Goal: Task Accomplishment & Management: Manage account settings

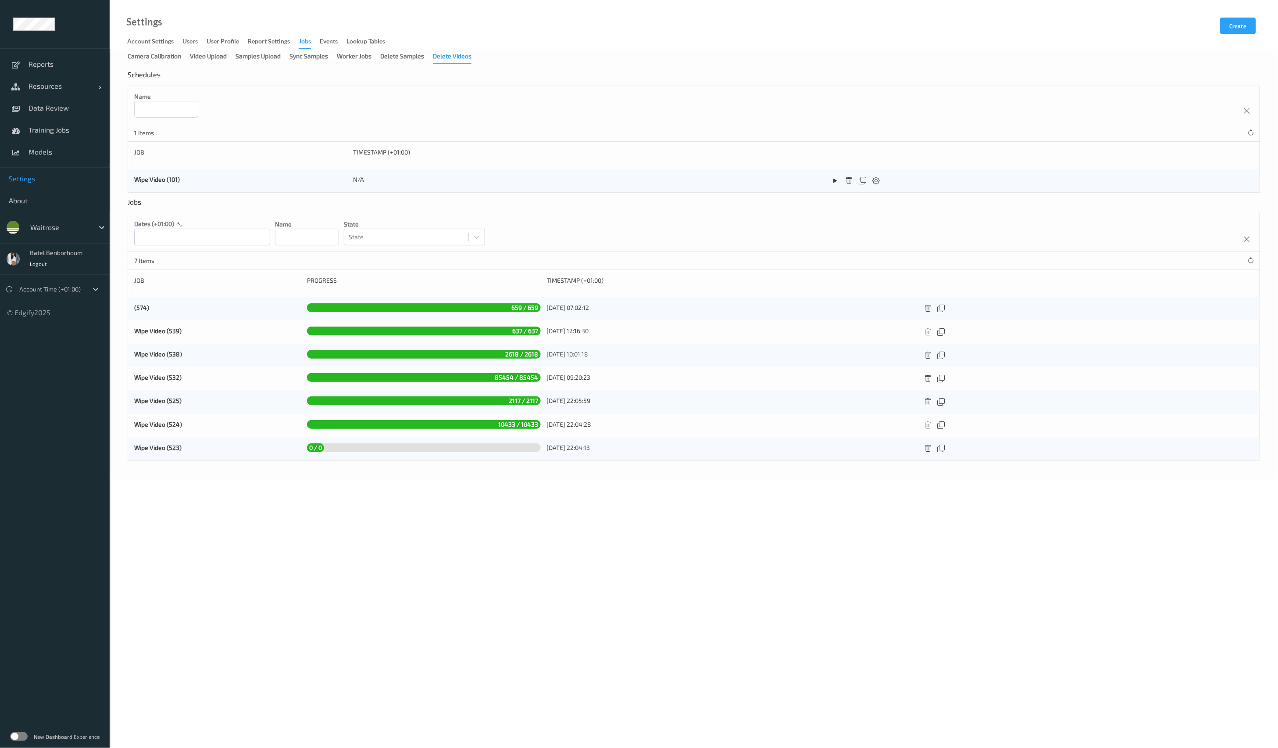
click at [21, 732] on label at bounding box center [19, 736] width 18 height 9
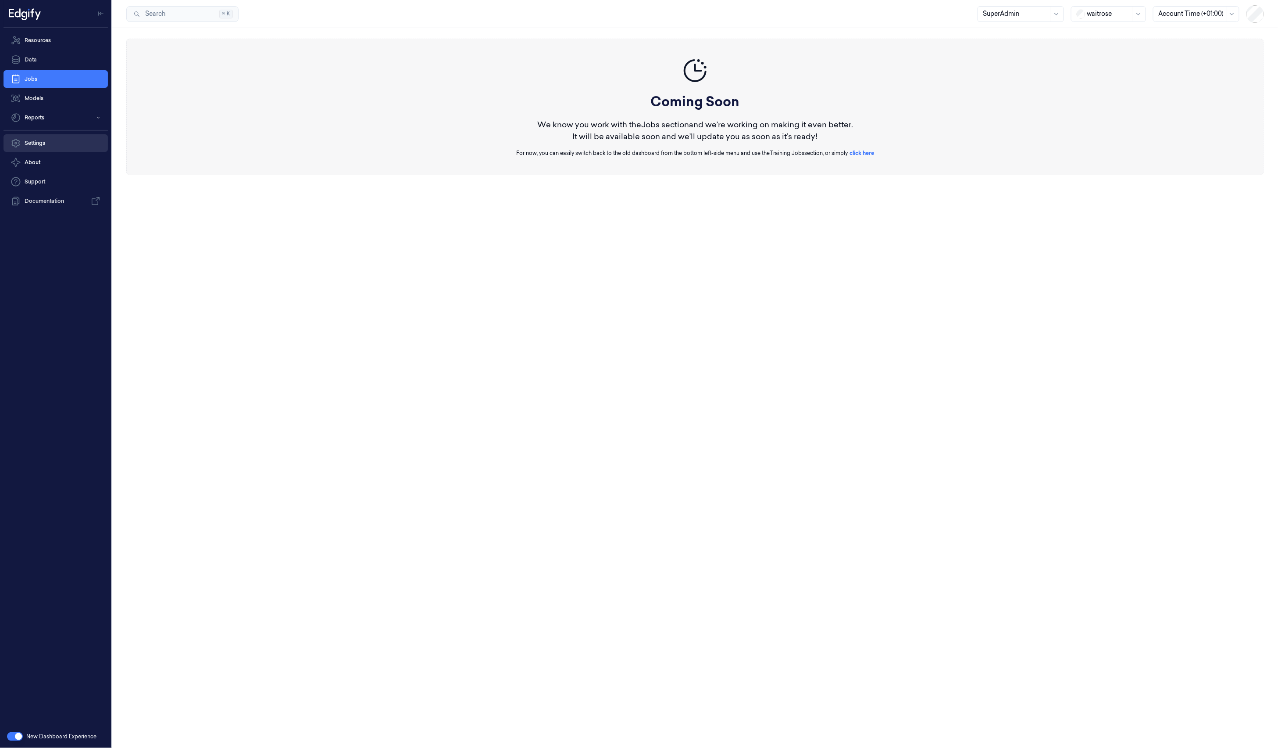
click at [55, 149] on link "Settings" at bounding box center [56, 143] width 104 height 18
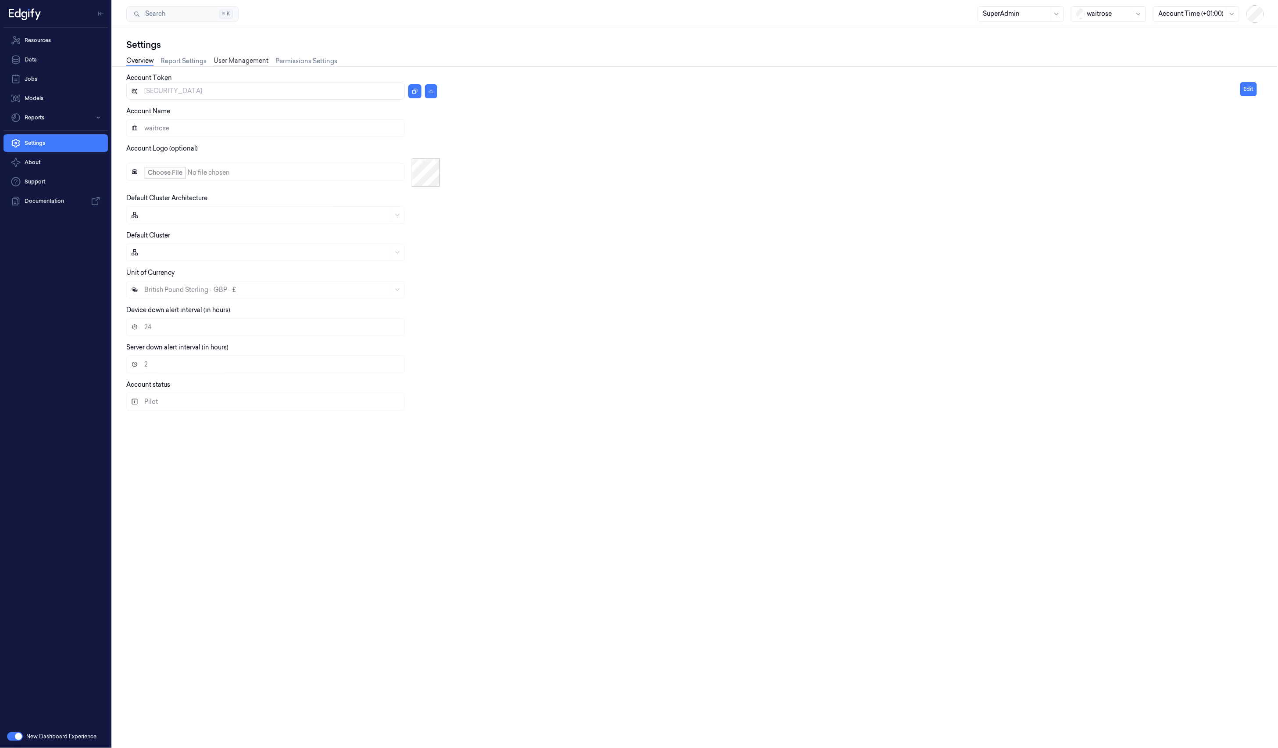
click at [226, 61] on link "User Management" at bounding box center [241, 61] width 55 height 10
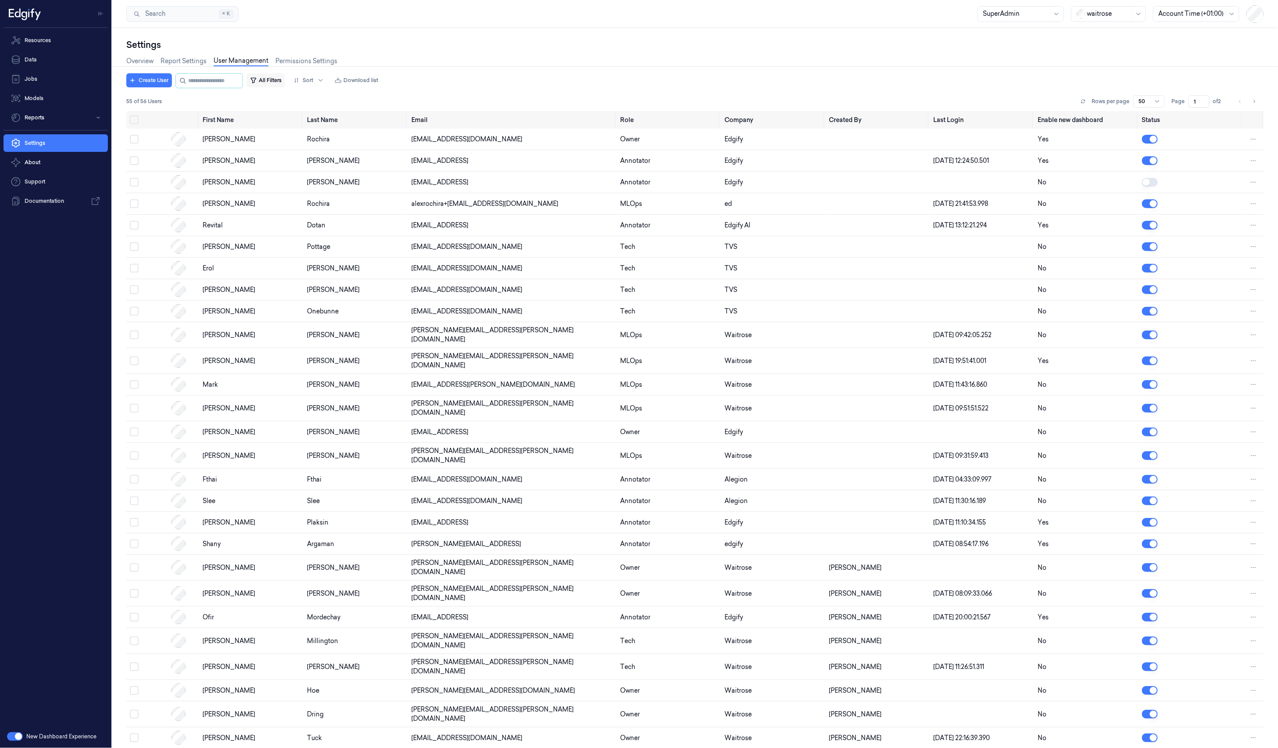
click at [285, 78] on button "All Filters" at bounding box center [266, 80] width 39 height 14
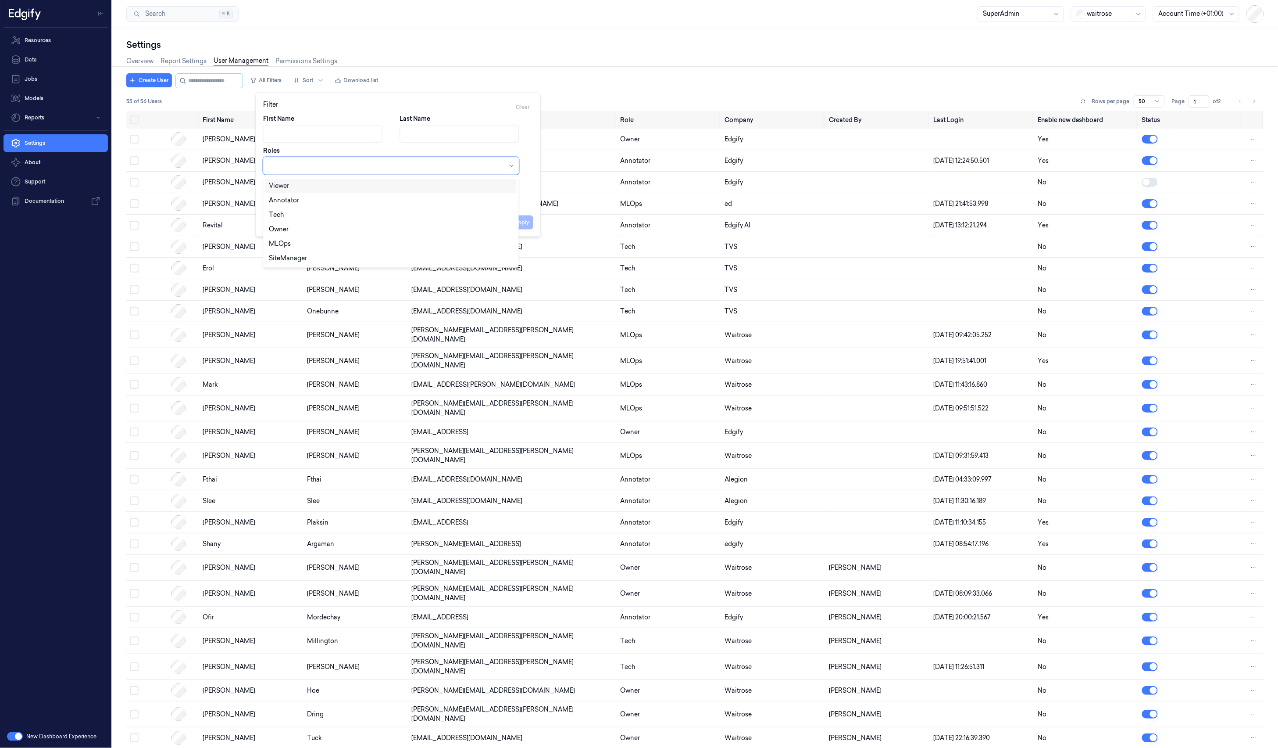
click at [322, 169] on div at bounding box center [387, 165] width 236 height 9
click at [320, 200] on div "Annotator" at bounding box center [391, 200] width 244 height 9
click at [529, 200] on div "First Name Last Name Roles option Annotator, selected. Owner, 3 of 5. 5 results…" at bounding box center [398, 160] width 270 height 93
click at [524, 220] on button "Apply" at bounding box center [522, 222] width 22 height 14
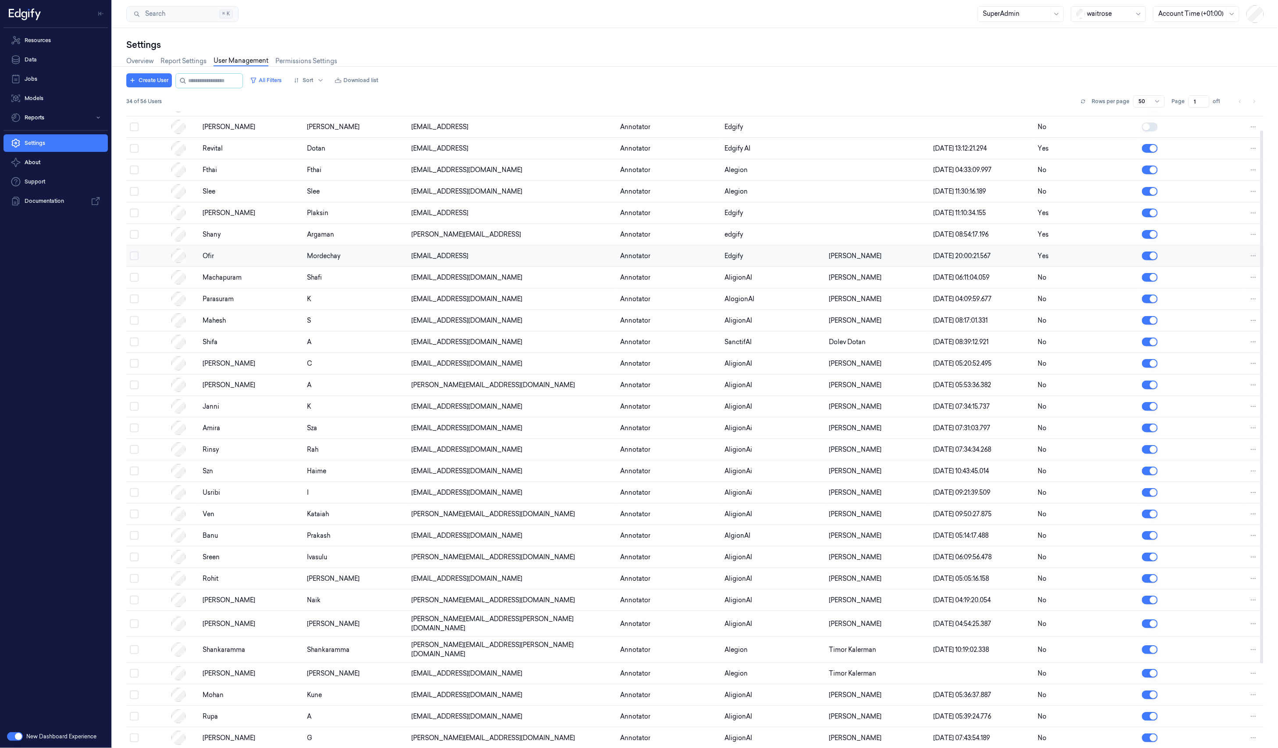
scroll to position [23, 0]
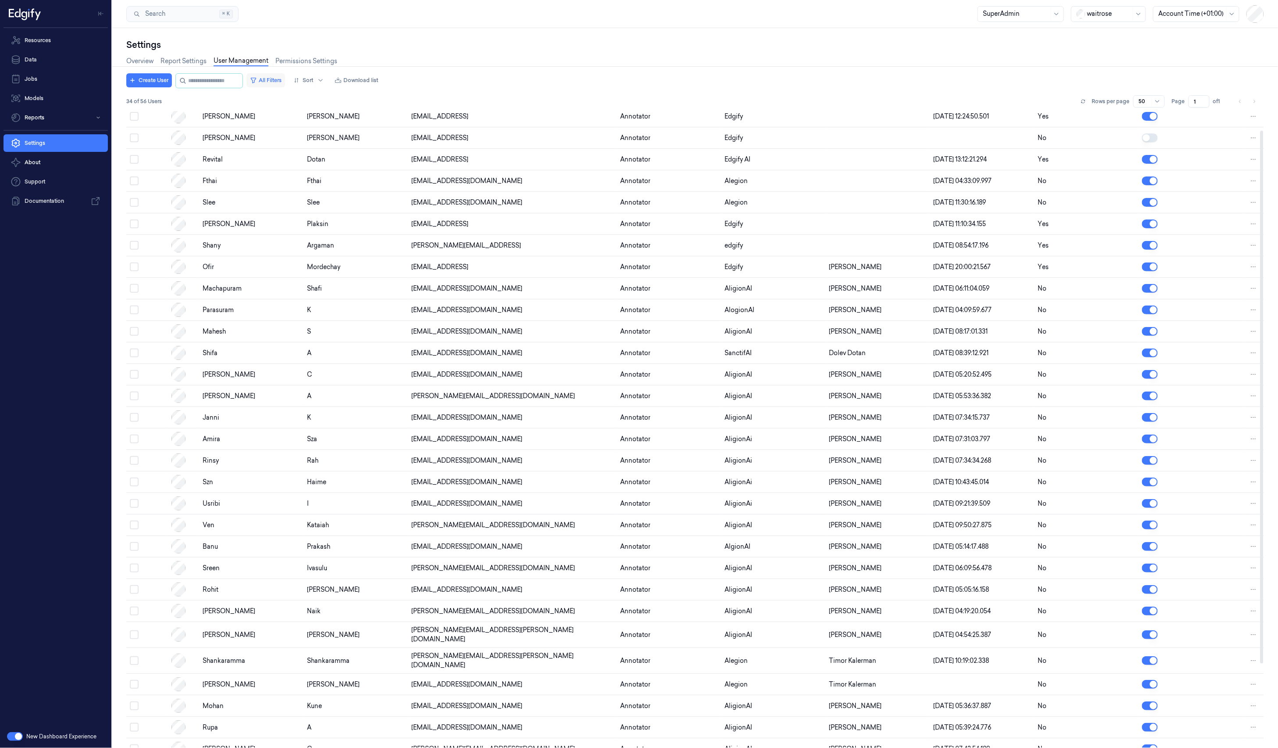
click at [285, 82] on button "All Filters" at bounding box center [266, 80] width 39 height 14
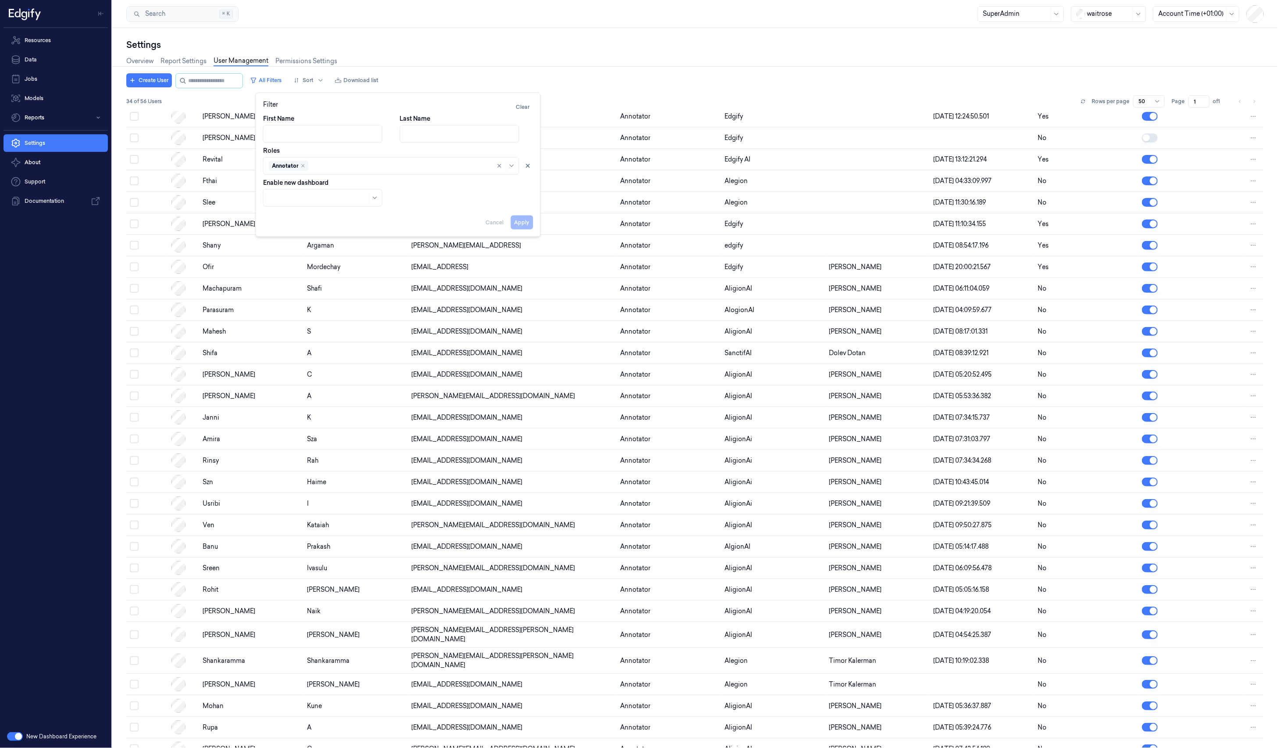
click at [306, 167] on div "Annotator" at bounding box center [289, 166] width 40 height 11
click at [306, 165] on div "Annotator" at bounding box center [289, 166] width 40 height 11
click at [304, 165] on icon "Remove ,Annotator" at bounding box center [303, 165] width 5 height 5
click at [661, 75] on div "Create User All Filters Sort Download list" at bounding box center [695, 80] width 1138 height 15
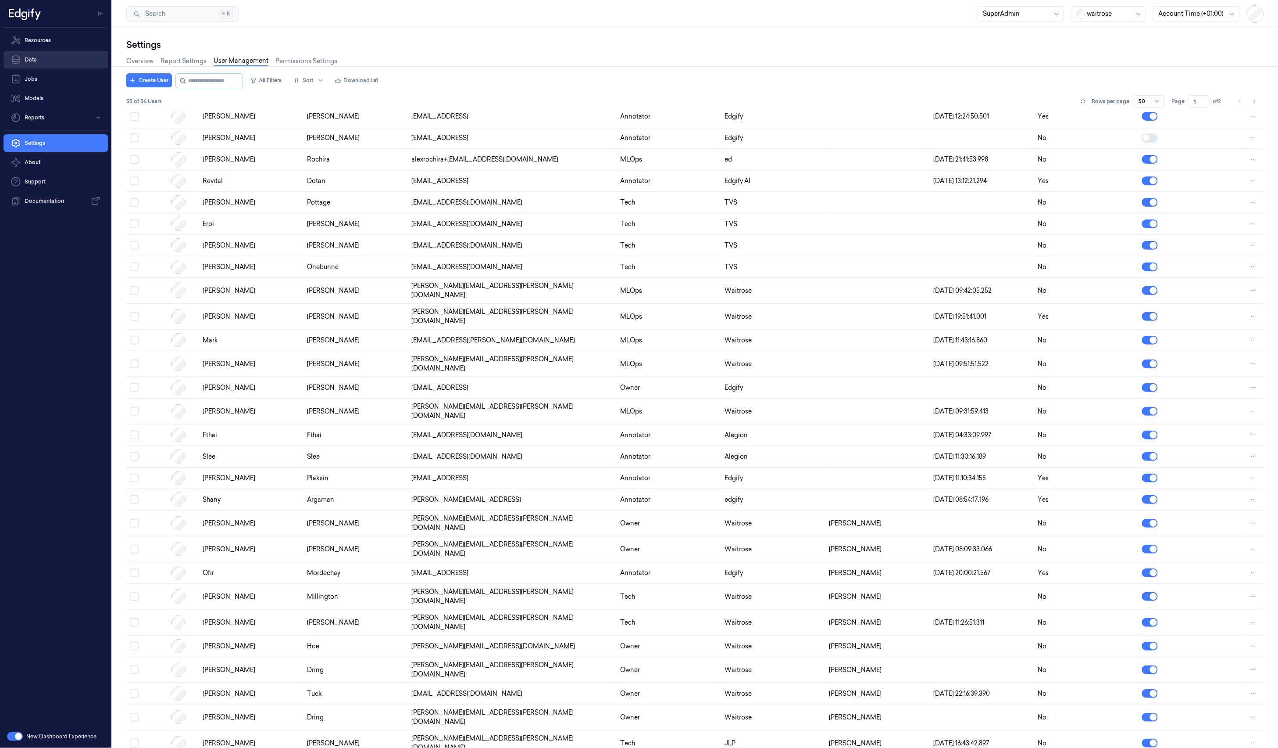
click at [47, 64] on link "Data" at bounding box center [56, 60] width 104 height 18
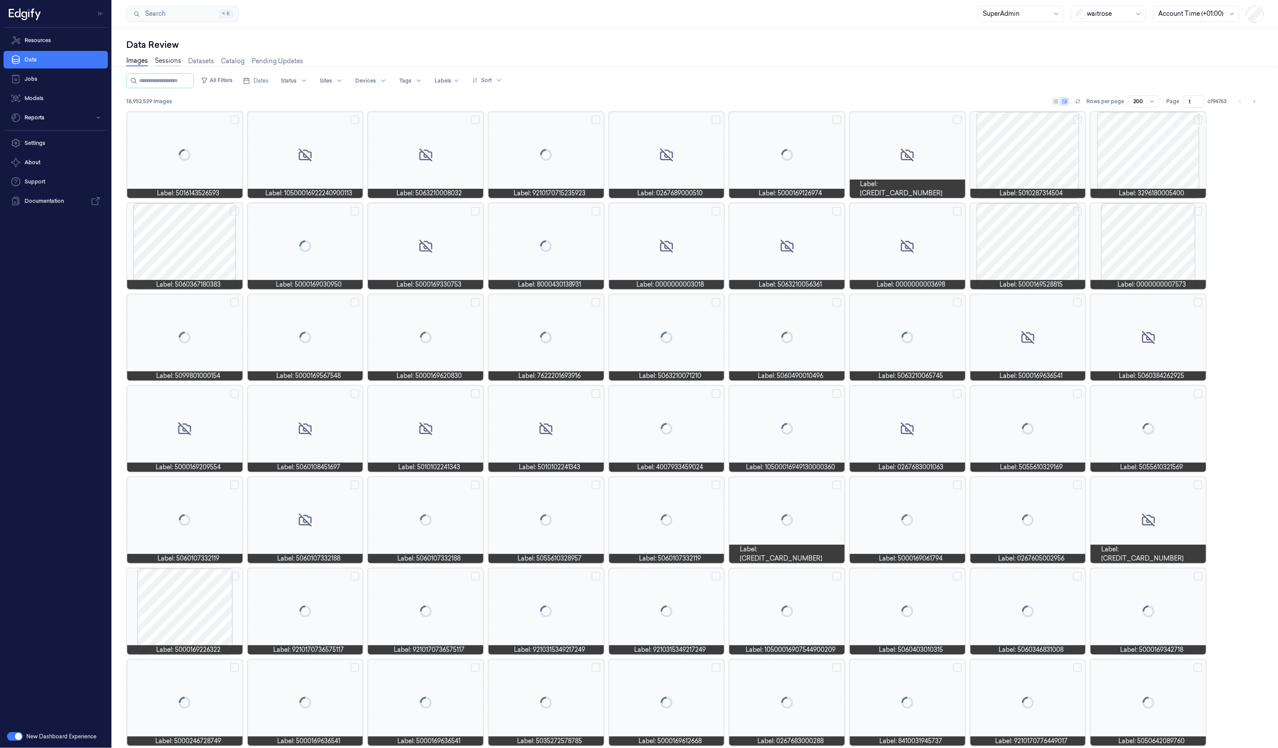
click at [165, 61] on link "Sessions" at bounding box center [168, 61] width 26 height 10
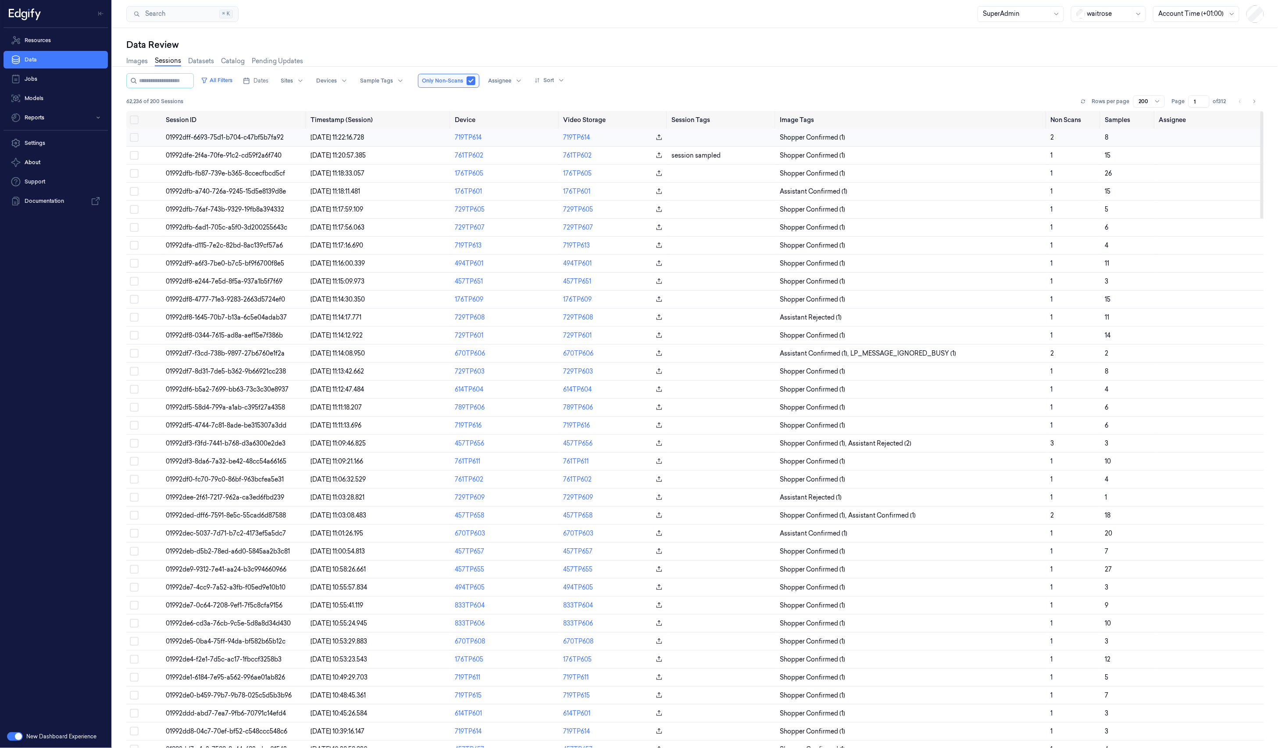
click at [138, 138] on button "Select row" at bounding box center [134, 137] width 9 height 9
click at [134, 154] on button "Select row" at bounding box center [134, 154] width 9 height 9
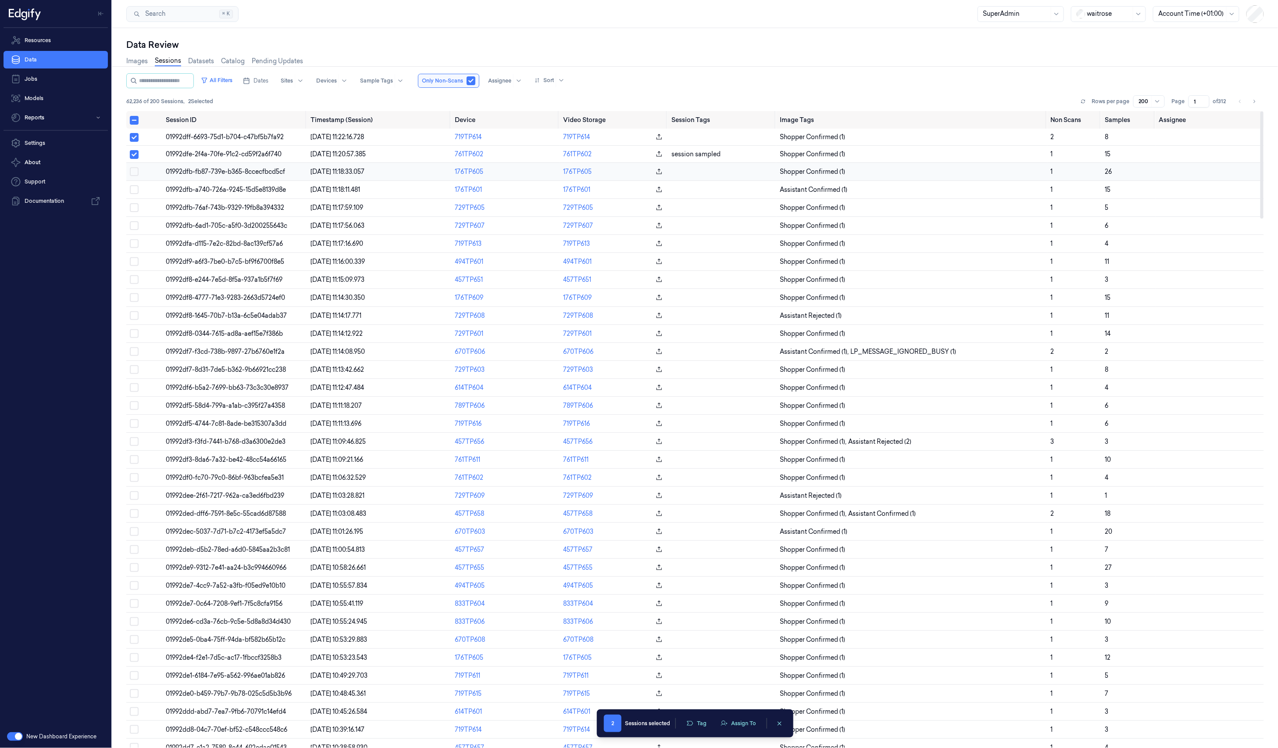
click at [136, 173] on button "Select row" at bounding box center [134, 171] width 9 height 9
click at [512, 83] on div at bounding box center [499, 81] width 23 height 8
click at [1038, 18] on div at bounding box center [1017, 13] width 66 height 9
click at [743, 723] on button "Assign To" at bounding box center [739, 722] width 46 height 13
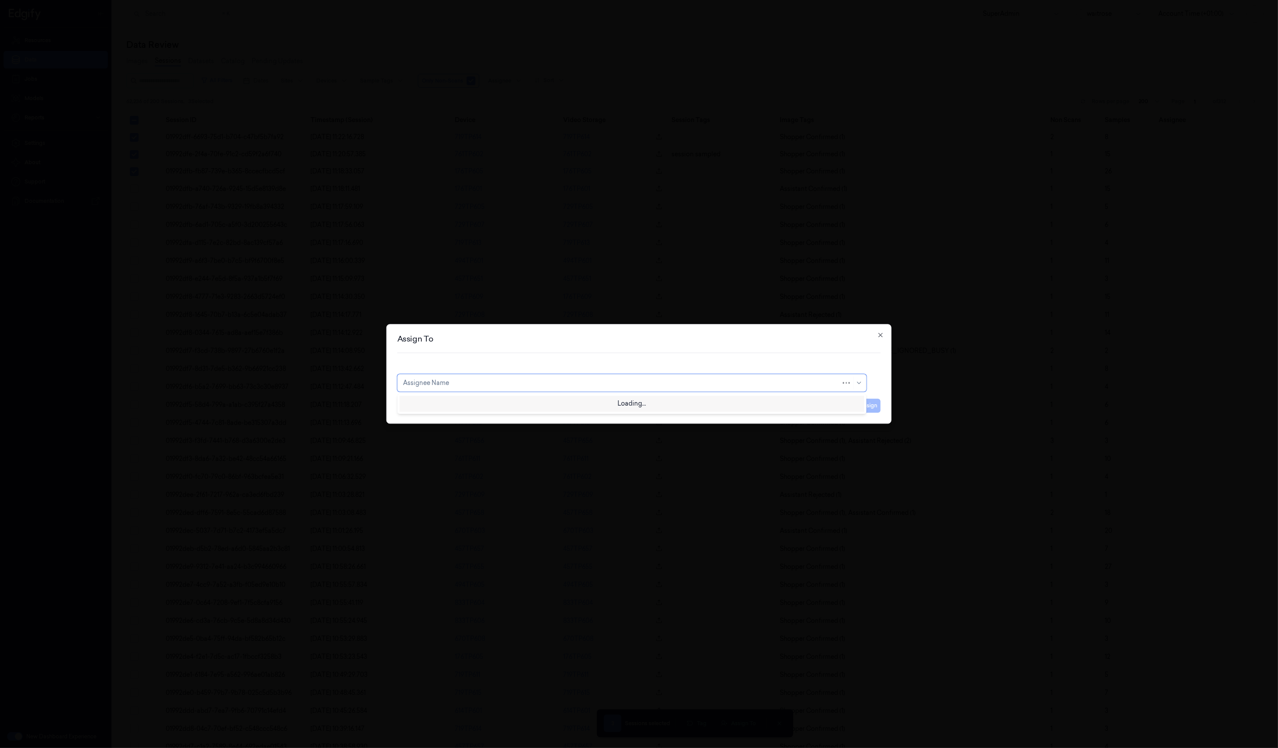
click at [690, 385] on div at bounding box center [622, 382] width 438 height 9
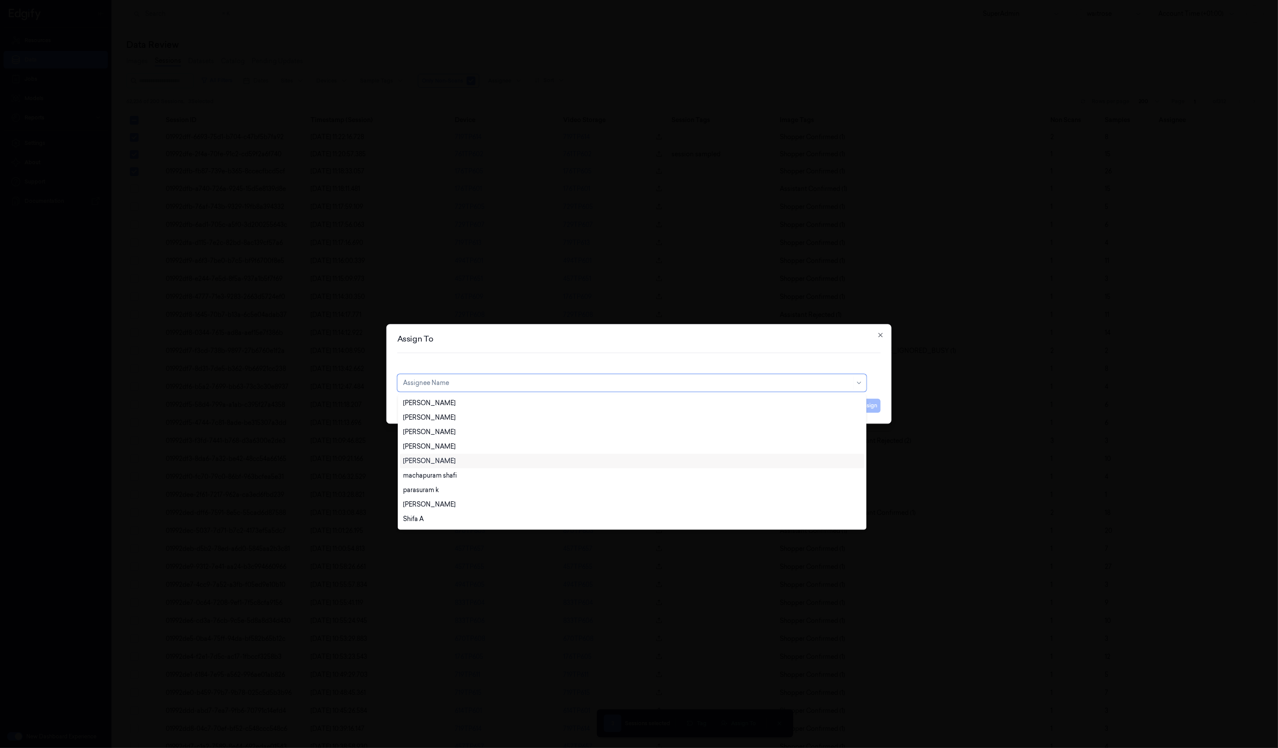
scroll to position [448, 0]
click at [846, 337] on h2 "Assign To" at bounding box center [638, 339] width 483 height 8
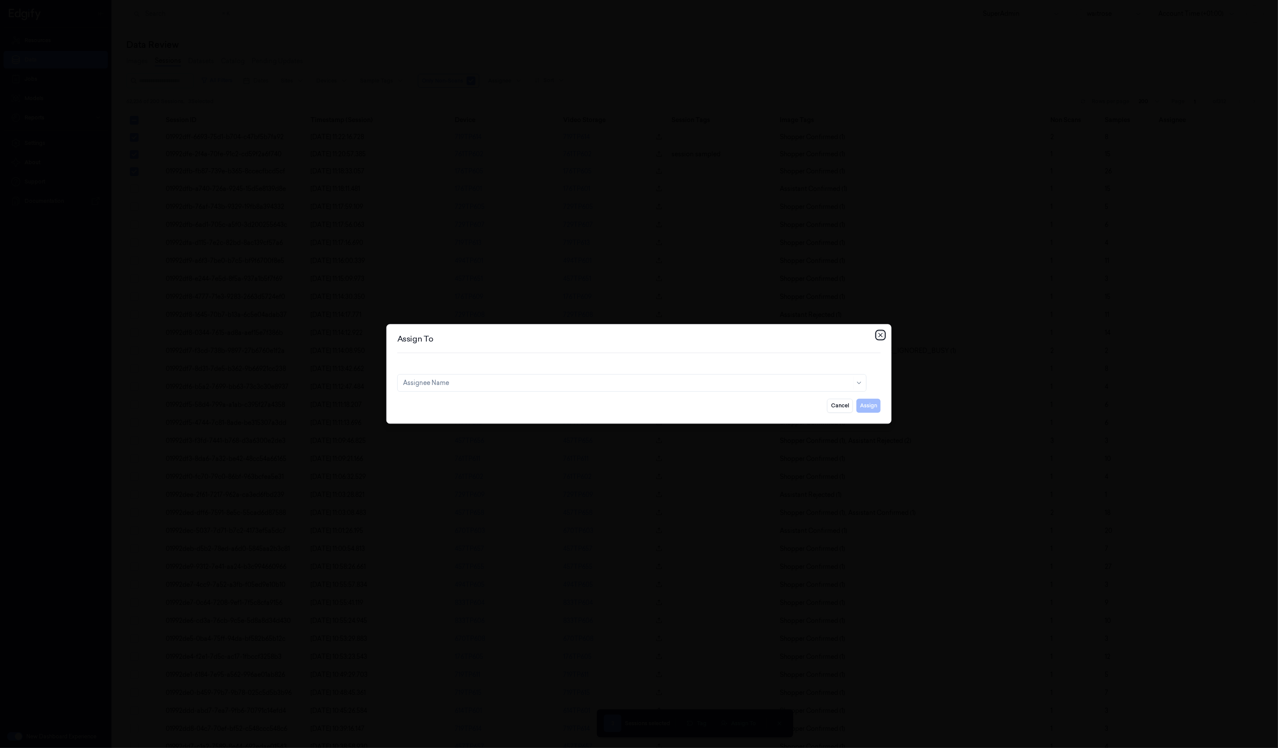
click at [881, 337] on icon "button" at bounding box center [880, 335] width 7 height 7
